Goal: Ask a question

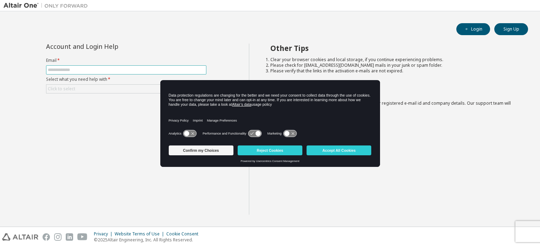
click at [84, 70] on input "text" at bounding box center [126, 70] width 157 height 6
type input "**********"
click at [97, 125] on div "**********" at bounding box center [127, 129] width 246 height 171
click at [266, 148] on button "Reject Cookies" at bounding box center [270, 151] width 65 height 10
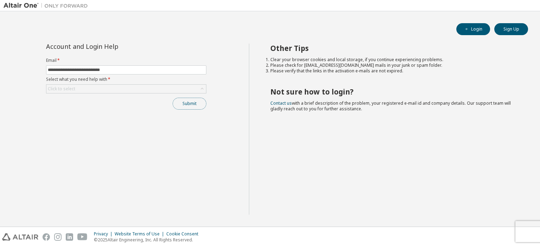
click at [192, 102] on button "Submit" at bounding box center [190, 104] width 34 height 12
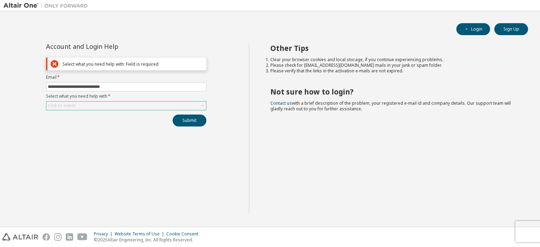
click at [109, 105] on div "Click to select" at bounding box center [126, 106] width 160 height 8
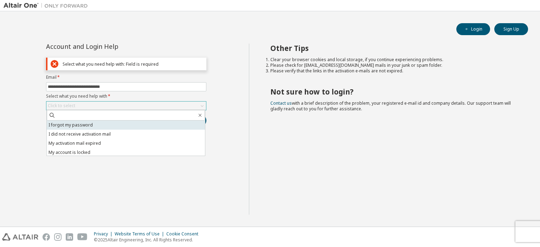
click at [109, 123] on li "I forgot my password" at bounding box center [126, 125] width 158 height 9
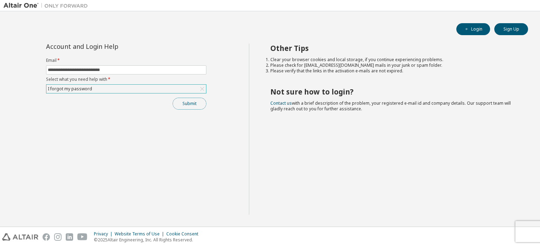
click at [182, 100] on button "Submit" at bounding box center [190, 104] width 34 height 12
click at [173, 88] on div "I forgot my password" at bounding box center [126, 89] width 160 height 8
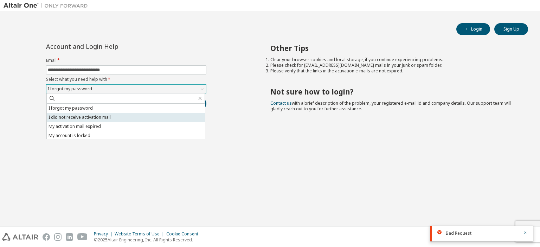
click at [125, 116] on li "I did not receive activation mail" at bounding box center [126, 117] width 158 height 9
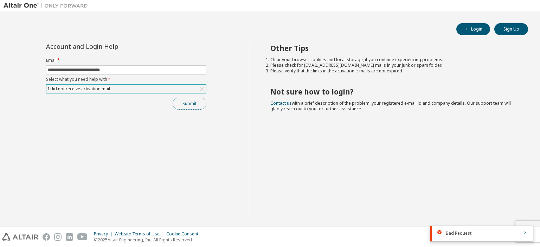
click at [191, 100] on button "Submit" at bounding box center [190, 104] width 34 height 12
